Goal: Task Accomplishment & Management: Use online tool/utility

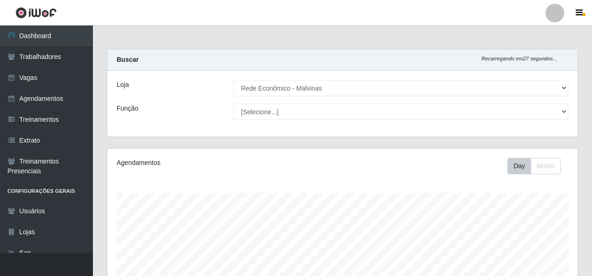
select select "194"
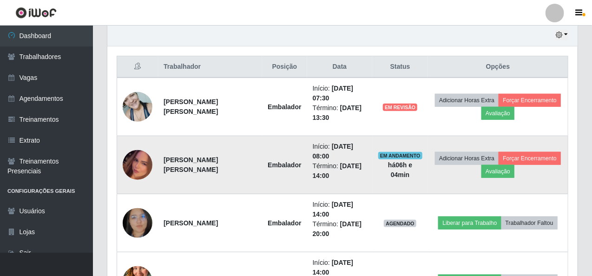
scroll to position [314, 0]
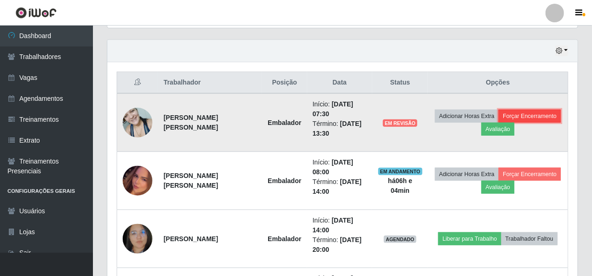
click at [534, 114] on button "Forçar Encerramento" at bounding box center [530, 116] width 62 height 13
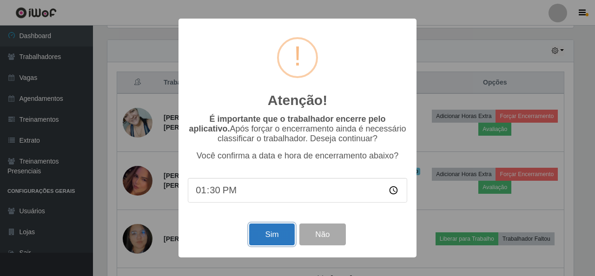
click at [289, 235] on button "Sim" at bounding box center [271, 235] width 45 height 22
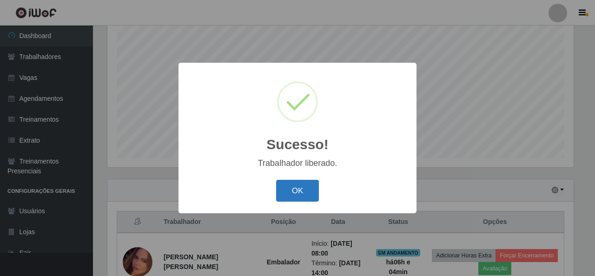
click at [307, 197] on button "OK" at bounding box center [297, 191] width 43 height 22
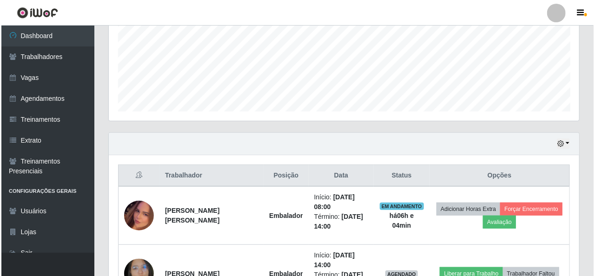
scroll to position [314, 0]
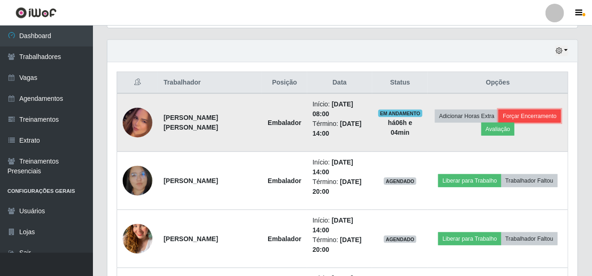
click at [532, 113] on button "Forçar Encerramento" at bounding box center [530, 116] width 62 height 13
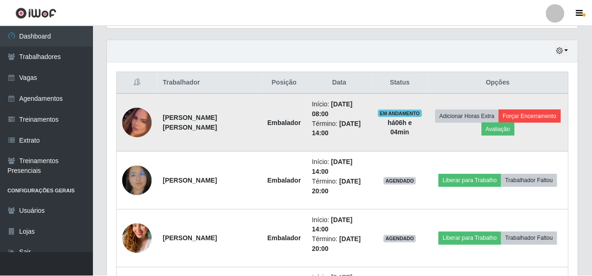
scroll to position [193, 467]
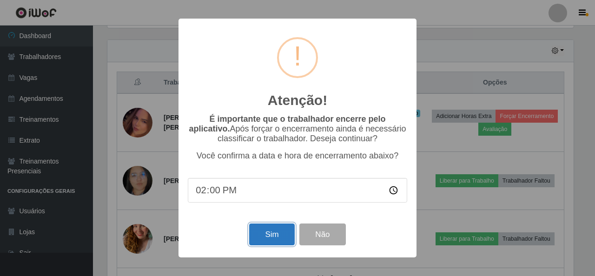
click at [285, 233] on button "Sim" at bounding box center [271, 235] width 45 height 22
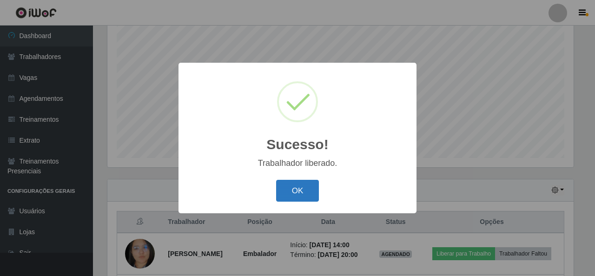
click at [301, 183] on button "OK" at bounding box center [297, 191] width 43 height 22
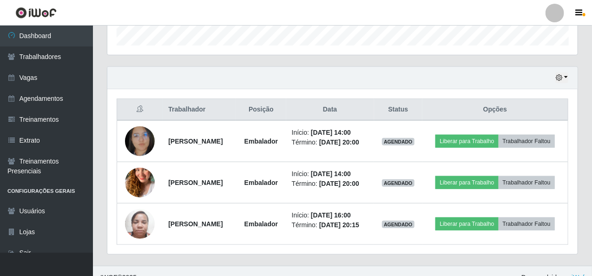
scroll to position [298, 0]
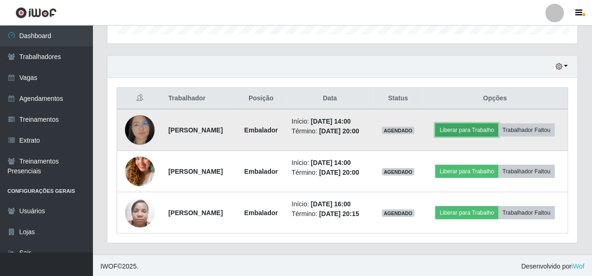
click at [463, 127] on button "Liberar para Trabalho" at bounding box center [467, 130] width 63 height 13
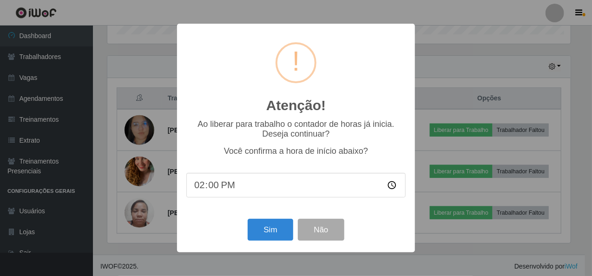
scroll to position [193, 467]
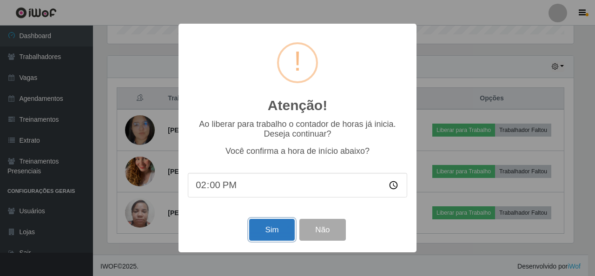
click at [270, 226] on button "Sim" at bounding box center [271, 230] width 45 height 22
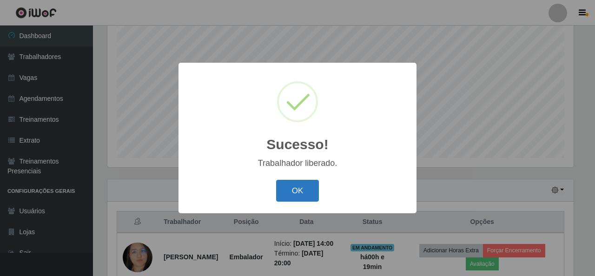
click at [297, 189] on button "OK" at bounding box center [297, 191] width 43 height 22
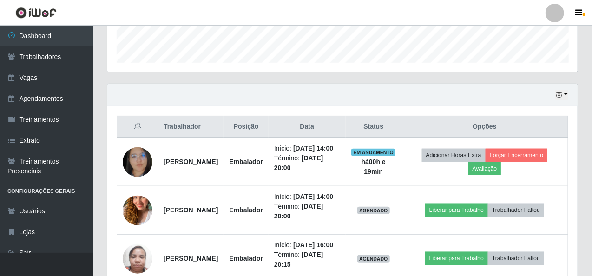
scroll to position [314, 0]
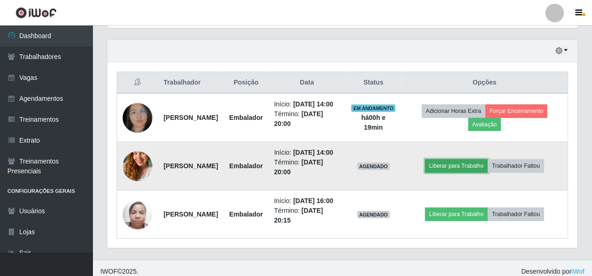
click at [454, 173] on button "Liberar para Trabalho" at bounding box center [457, 166] width 63 height 13
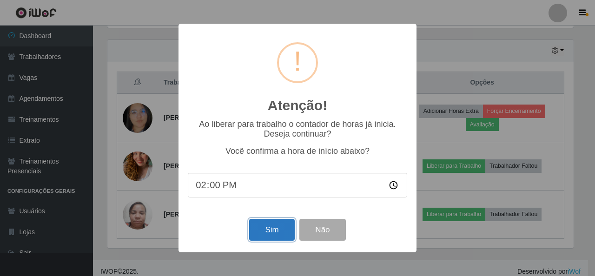
click at [277, 228] on button "Sim" at bounding box center [271, 230] width 45 height 22
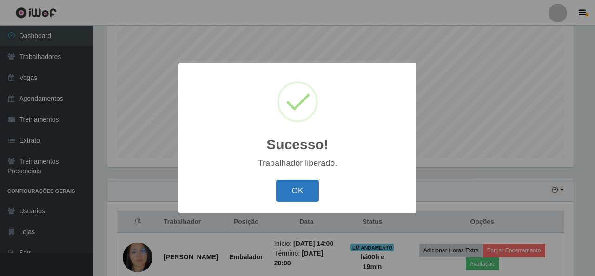
click at [296, 186] on button "OK" at bounding box center [297, 191] width 43 height 22
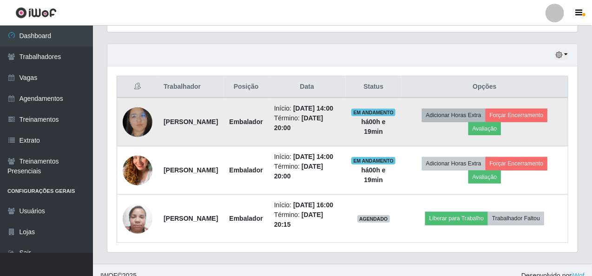
scroll to position [255, 0]
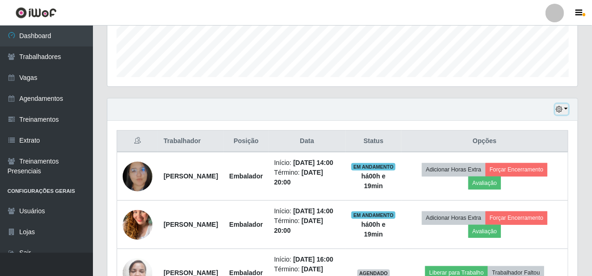
click at [569, 108] on button "button" at bounding box center [562, 109] width 13 height 11
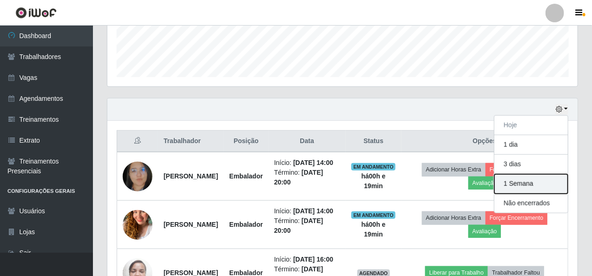
click at [532, 180] on button "1 Semana" at bounding box center [531, 184] width 73 height 20
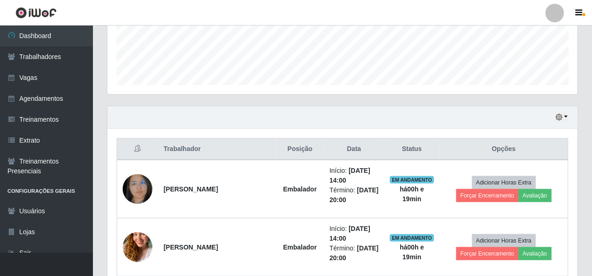
scroll to position [287, 0]
